Goal: Check status: Check status

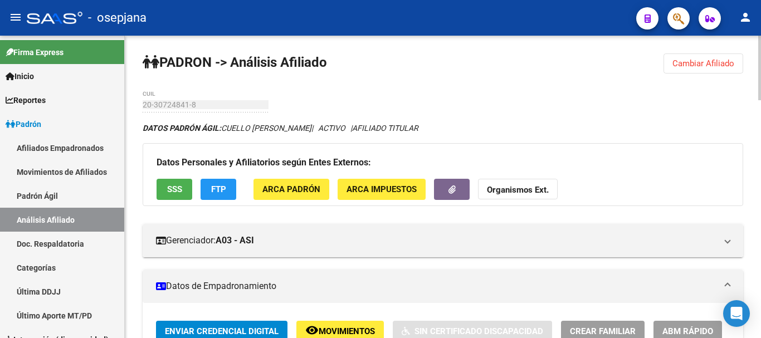
click at [689, 65] on span "Cambiar Afiliado" at bounding box center [703, 63] width 62 height 10
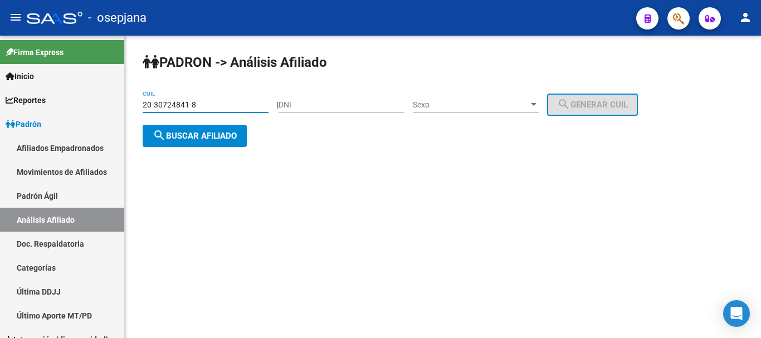
drag, startPoint x: 143, startPoint y: 104, endPoint x: 203, endPoint y: 102, distance: 60.2
click at [203, 102] on input "20-30724841-8" at bounding box center [206, 104] width 126 height 9
paste input "25448304-5"
type input "20-25448304-5"
click at [187, 136] on span "search Buscar afiliado" at bounding box center [195, 136] width 84 height 10
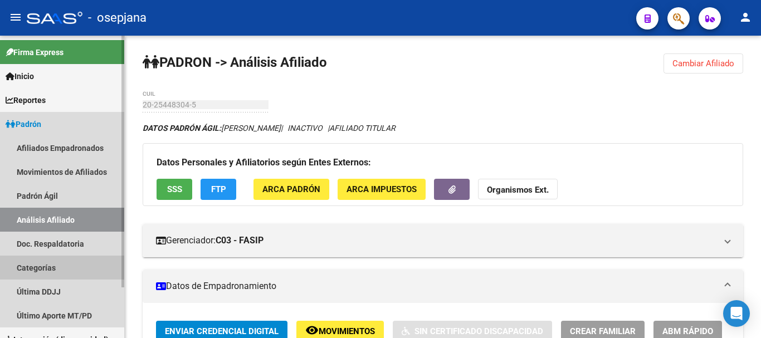
click at [101, 270] on link "Categorías" at bounding box center [62, 268] width 124 height 24
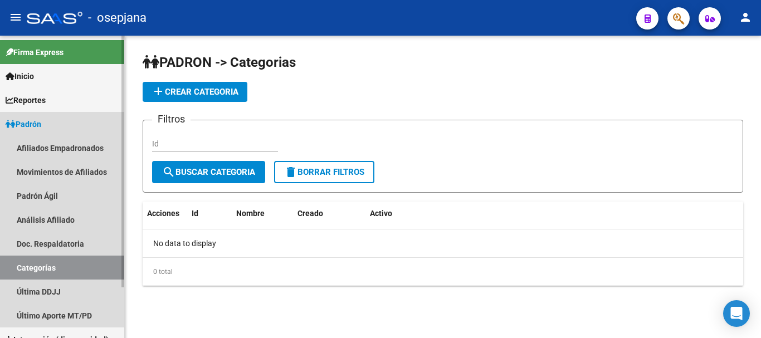
click at [101, 270] on link "Categorías" at bounding box center [62, 268] width 124 height 24
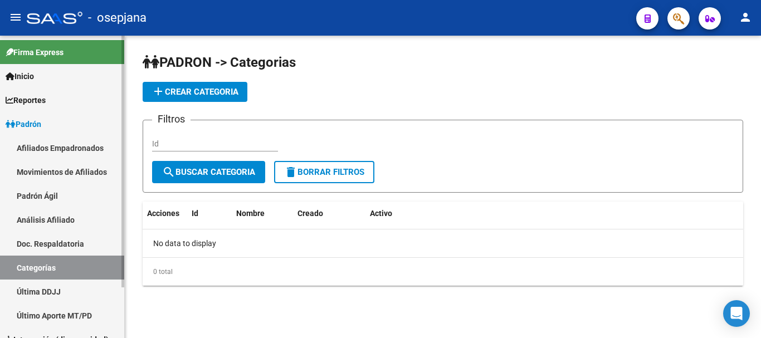
click at [39, 124] on span "Padrón" at bounding box center [24, 124] width 36 height 12
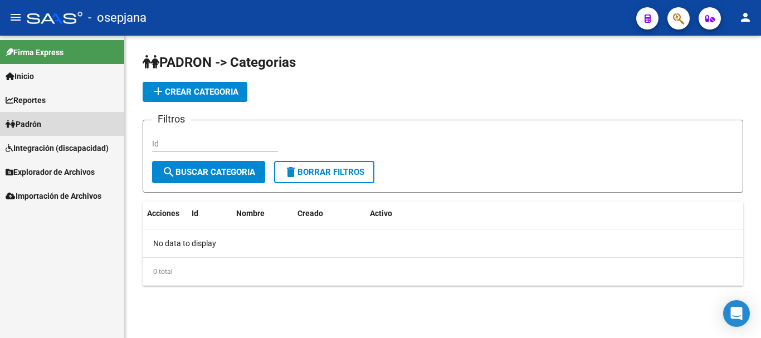
click at [39, 124] on span "Padrón" at bounding box center [24, 124] width 36 height 12
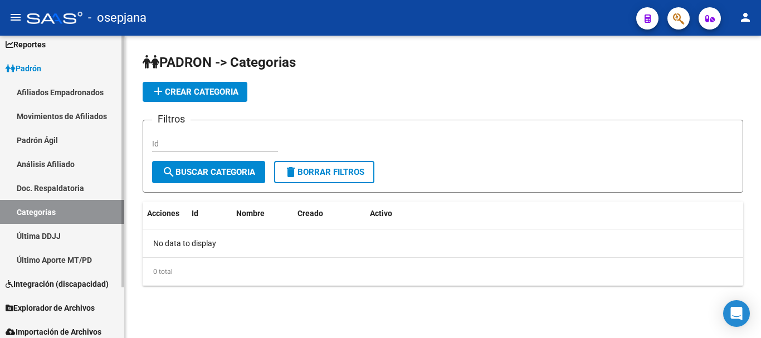
scroll to position [61, 0]
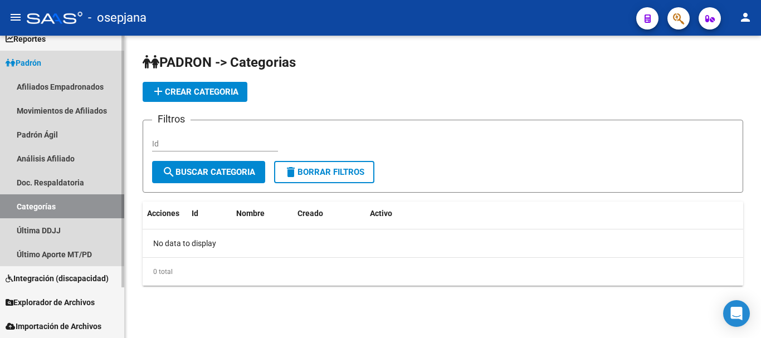
click at [41, 209] on link "Categorías" at bounding box center [62, 206] width 124 height 24
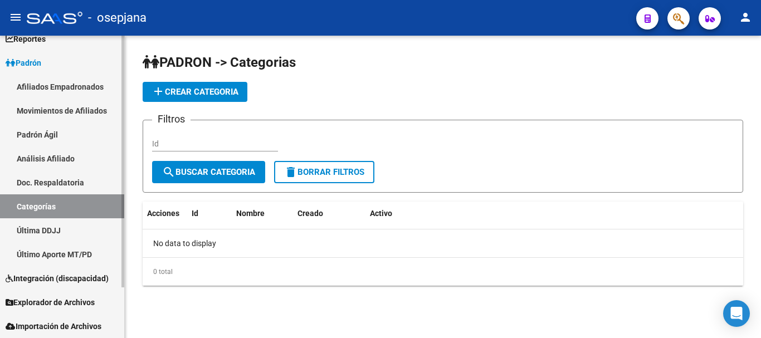
click at [41, 207] on link "Categorías" at bounding box center [62, 206] width 124 height 24
click at [42, 155] on link "Análisis Afiliado" at bounding box center [62, 159] width 124 height 24
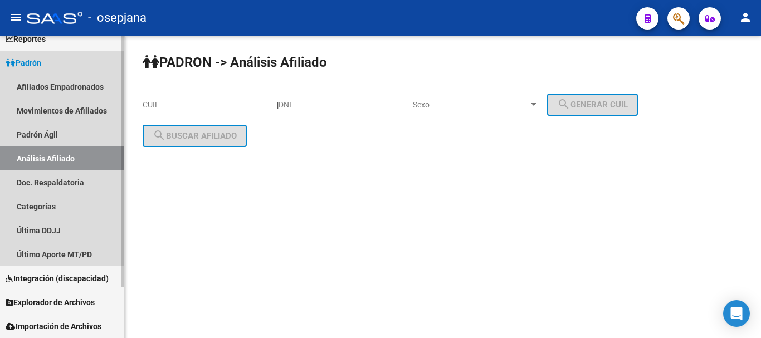
click at [42, 155] on link "Análisis Afiliado" at bounding box center [62, 159] width 124 height 24
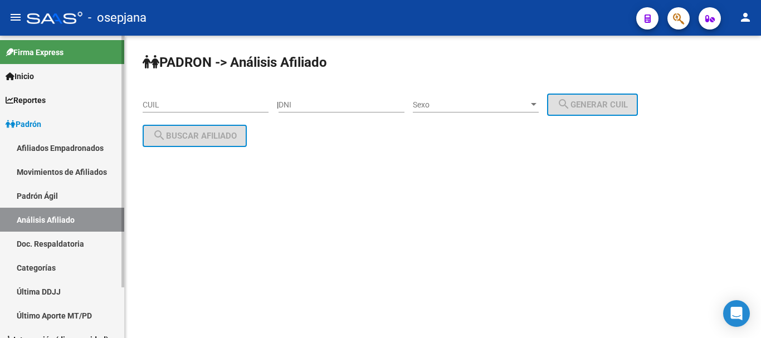
click at [51, 194] on link "Padrón Ágil" at bounding box center [62, 196] width 124 height 24
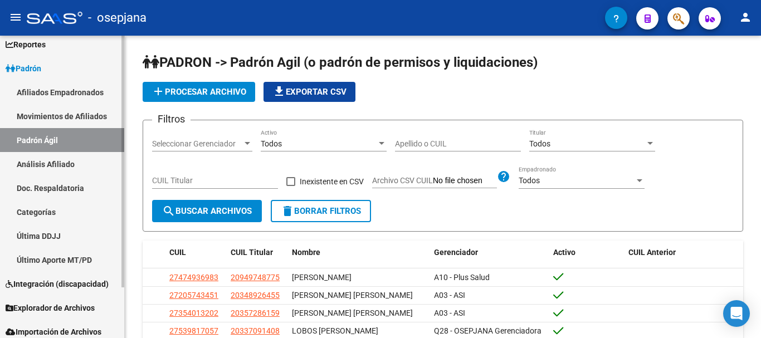
scroll to position [61, 0]
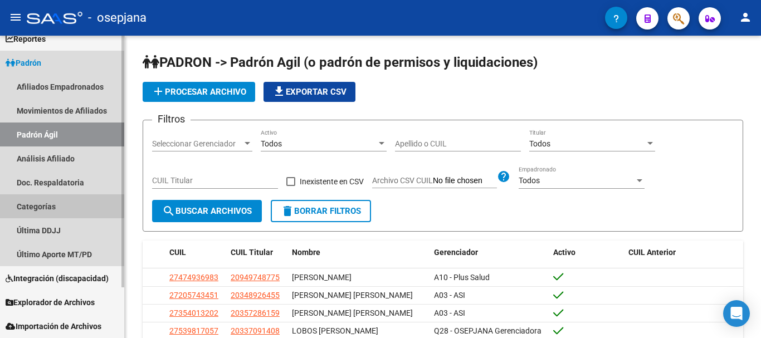
click at [41, 204] on link "Categorías" at bounding box center [62, 206] width 124 height 24
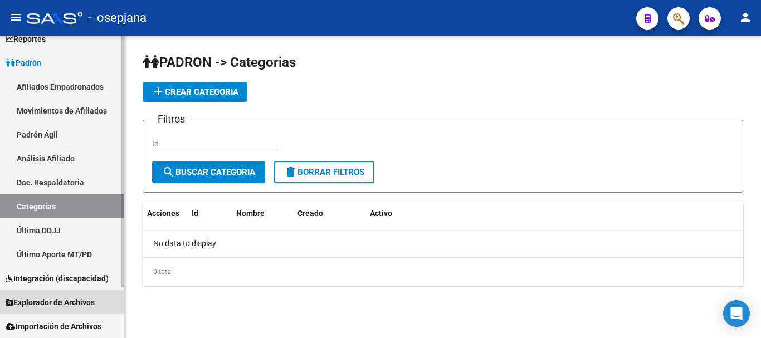
click at [71, 301] on span "Explorador de Archivos" at bounding box center [50, 302] width 89 height 12
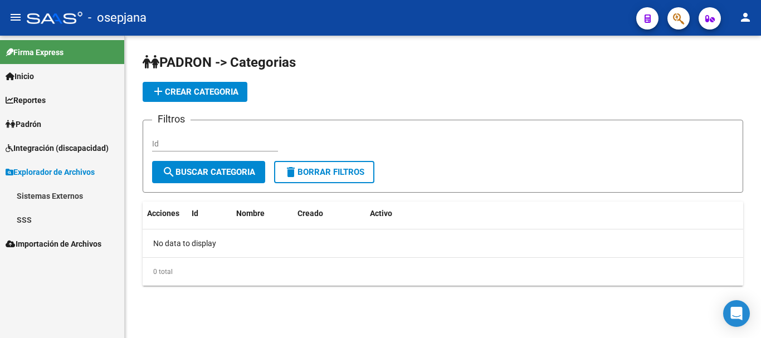
click at [28, 217] on link "SSS" at bounding box center [62, 220] width 124 height 24
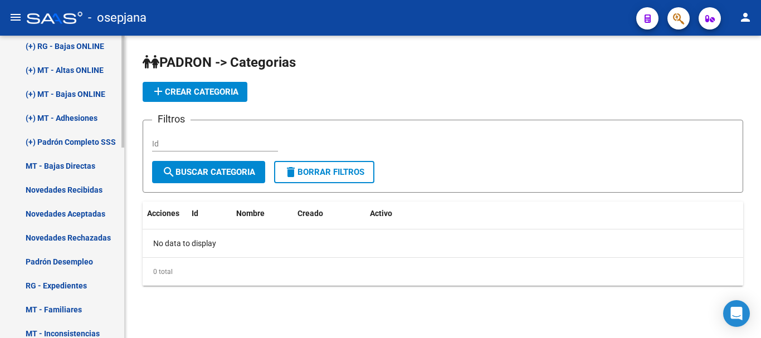
scroll to position [279, 0]
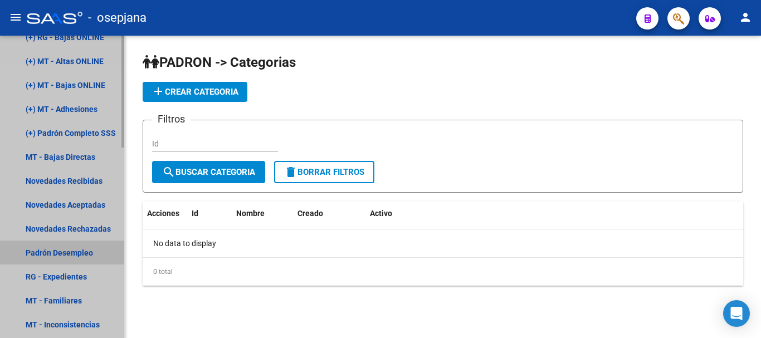
click at [60, 248] on link "Padrón Desempleo" at bounding box center [62, 253] width 124 height 24
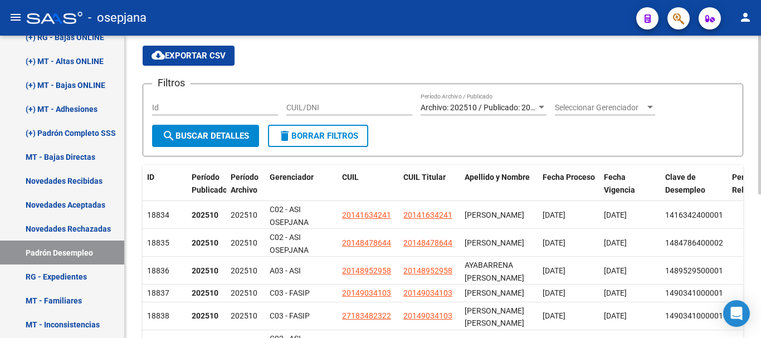
scroll to position [56, 0]
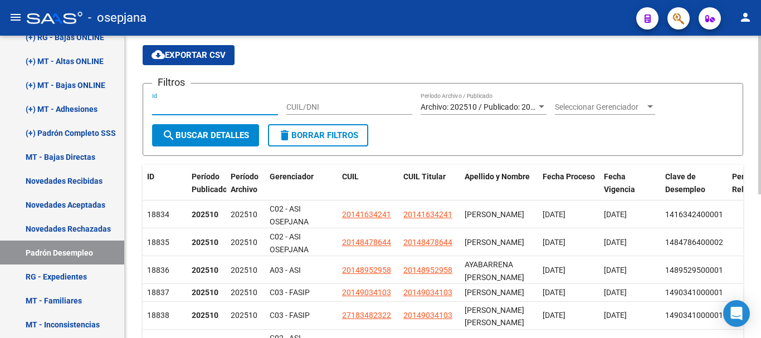
click at [159, 108] on input "Id" at bounding box center [215, 107] width 126 height 9
click at [163, 106] on input "Id" at bounding box center [215, 107] width 126 height 9
click at [199, 106] on input "Id" at bounding box center [215, 107] width 126 height 9
type input "20254483045"
click at [206, 135] on span "search Buscar Detalles" at bounding box center [205, 135] width 87 height 10
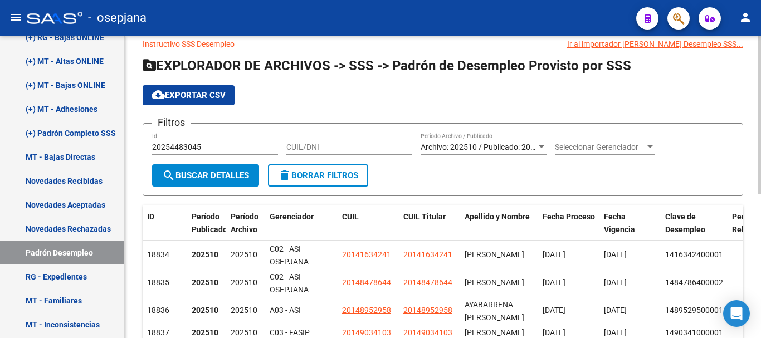
scroll to position [0, 0]
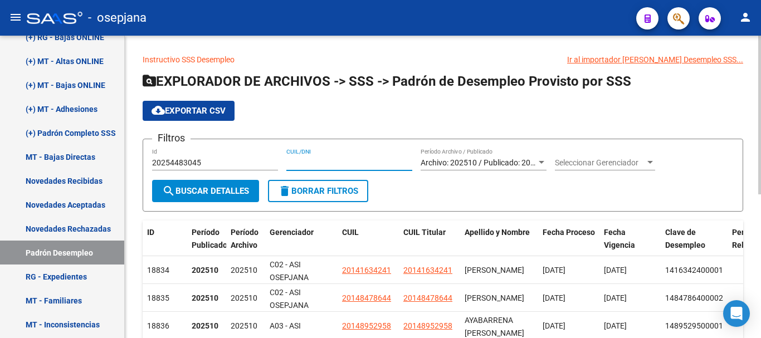
click at [292, 160] on input "CUIL/DNI" at bounding box center [349, 162] width 126 height 9
drag, startPoint x: 203, startPoint y: 160, endPoint x: 139, endPoint y: 162, distance: 64.1
click at [139, 162] on div "Instructivo SSS Desempleo Ir al importador [PERSON_NAME] Desempleo SSS... EXPLO…" at bounding box center [443, 304] width 636 height 536
click at [299, 162] on input "CUIL/DNI" at bounding box center [349, 162] width 126 height 9
click at [334, 163] on input "CUIL/DNI" at bounding box center [349, 162] width 126 height 9
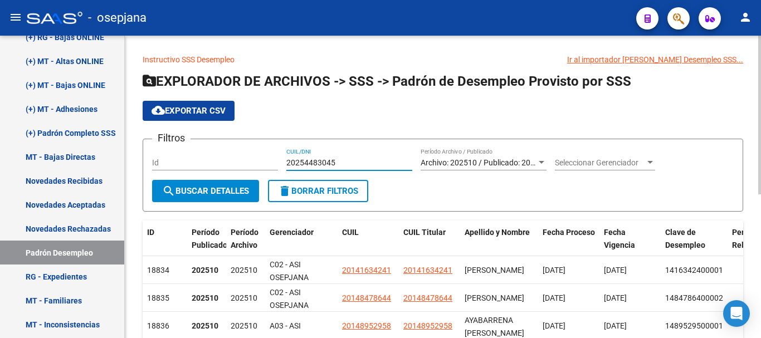
type input "20254483045"
click at [201, 191] on span "search Buscar Detalles" at bounding box center [205, 191] width 87 height 10
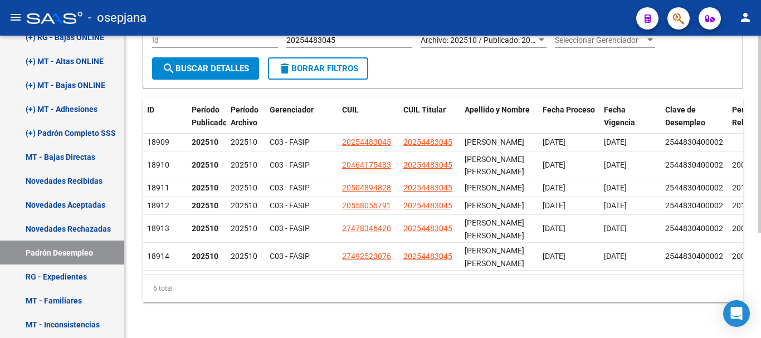
scroll to position [128, 0]
click at [760, 310] on div at bounding box center [759, 239] width 3 height 197
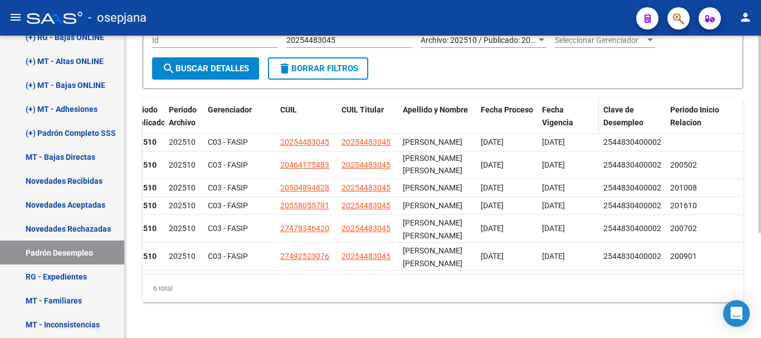
scroll to position [162, 0]
